Goal: Information Seeking & Learning: Learn about a topic

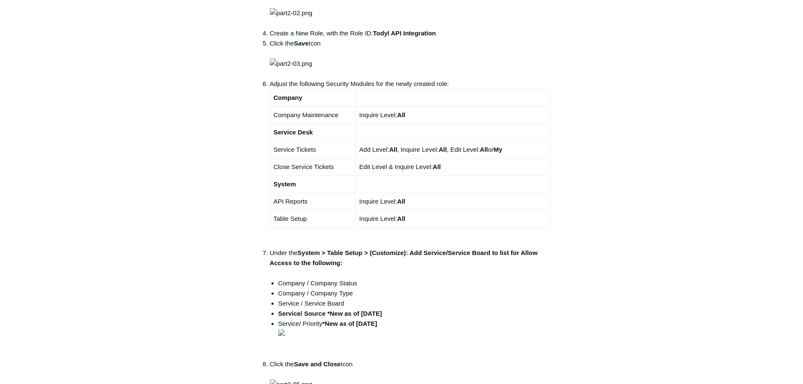
scroll to position [380, 0]
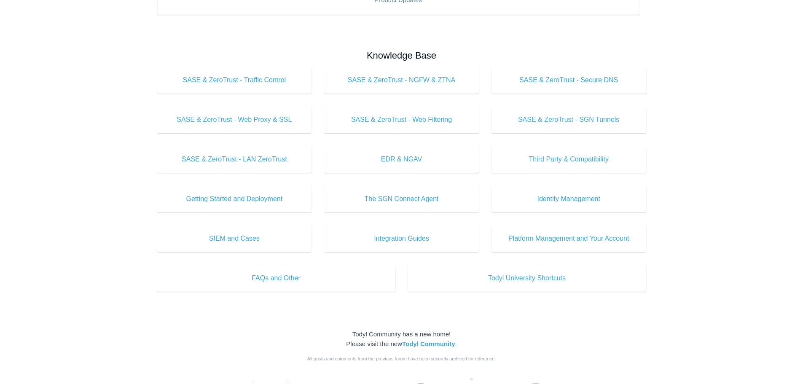
scroll to position [253, 0]
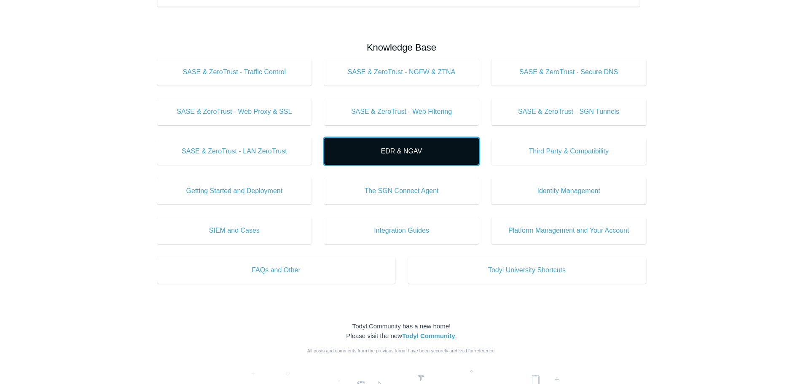
click at [407, 148] on span "EDR & NGAV" at bounding box center [401, 151] width 129 height 10
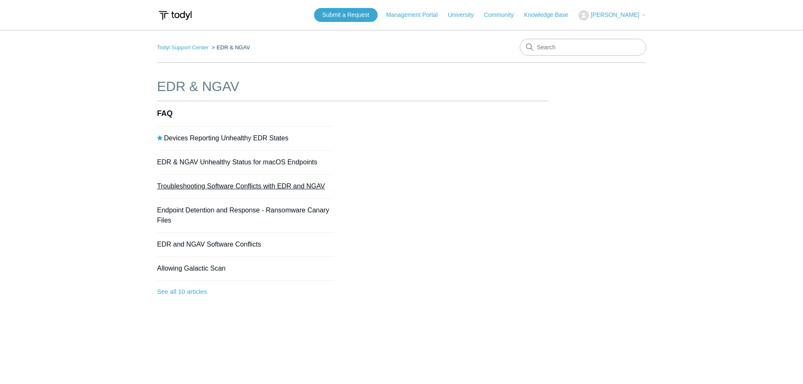
click at [261, 186] on link "Troubleshooting Software Conflicts with EDR and NGAV" at bounding box center [241, 186] width 168 height 7
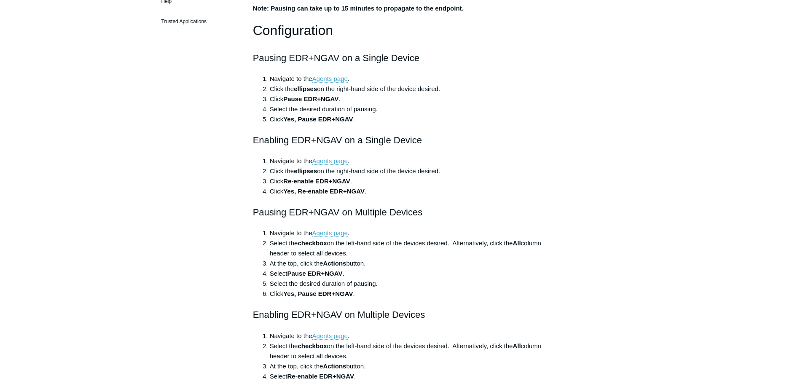
scroll to position [84, 0]
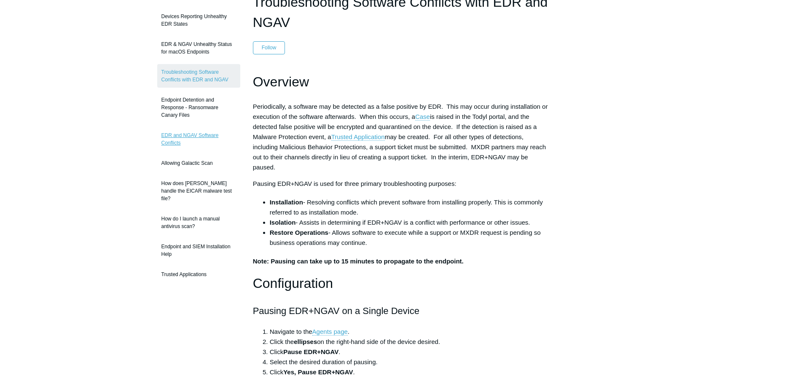
click at [188, 136] on link "EDR and NGAV Software Conflicts" at bounding box center [198, 139] width 83 height 24
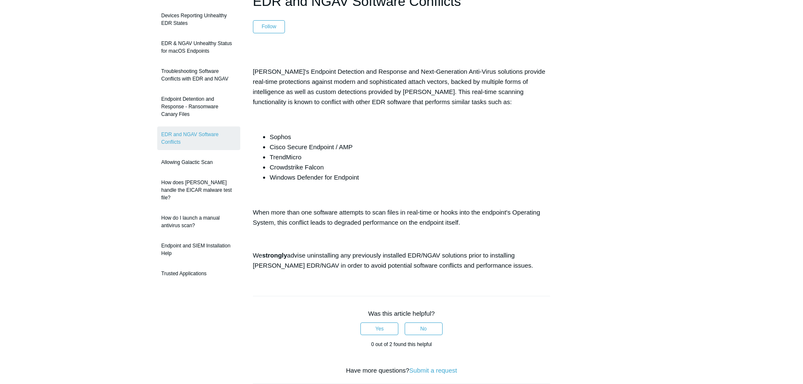
scroll to position [84, 0]
click at [178, 270] on link "Trusted Applications" at bounding box center [198, 275] width 83 height 16
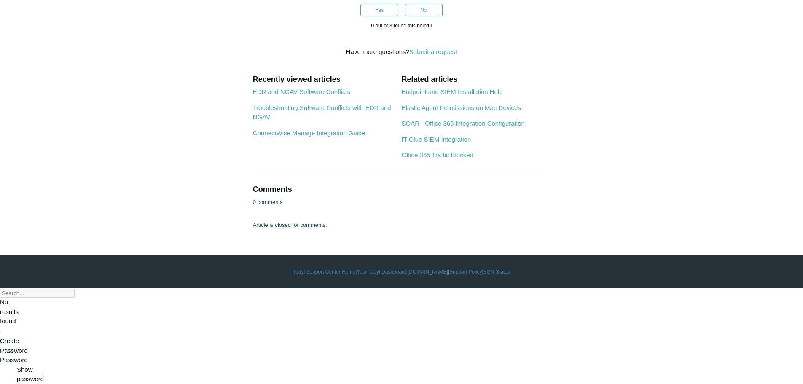
scroll to position [1243, 0]
click at [470, 95] on link "Endpoint and SIEM Installation Help" at bounding box center [452, 91] width 101 height 7
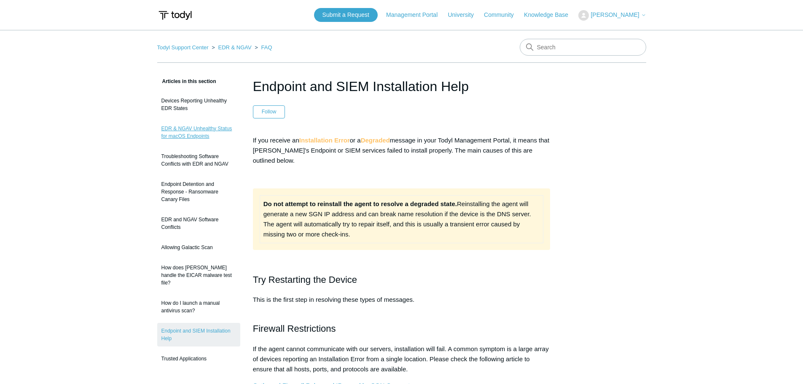
click at [197, 132] on link "EDR & NGAV Unhealthy Status for macOS Endpoints" at bounding box center [198, 133] width 83 height 24
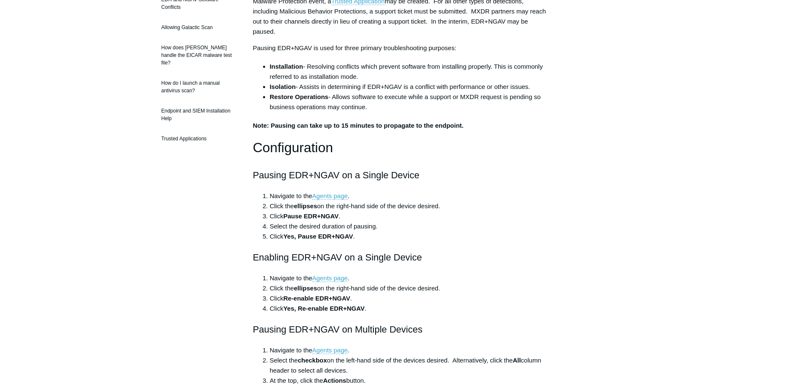
scroll to position [84, 0]
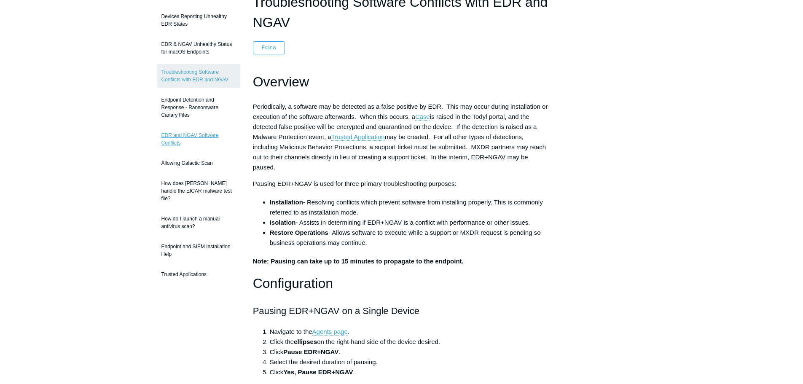
click at [175, 136] on link "EDR and NGAV Software Conflicts" at bounding box center [198, 139] width 83 height 24
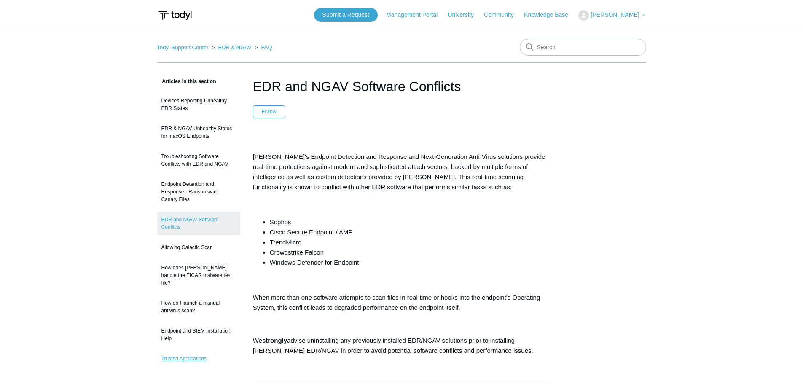
click at [193, 354] on link "Trusted Applications" at bounding box center [198, 359] width 83 height 16
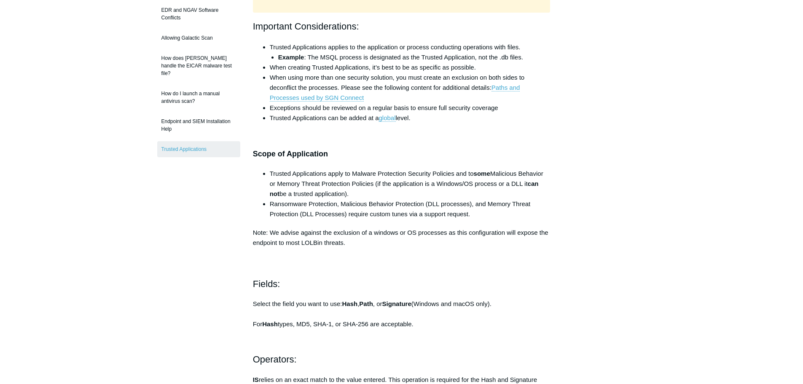
scroll to position [208, 0]
